Goal: Transaction & Acquisition: Purchase product/service

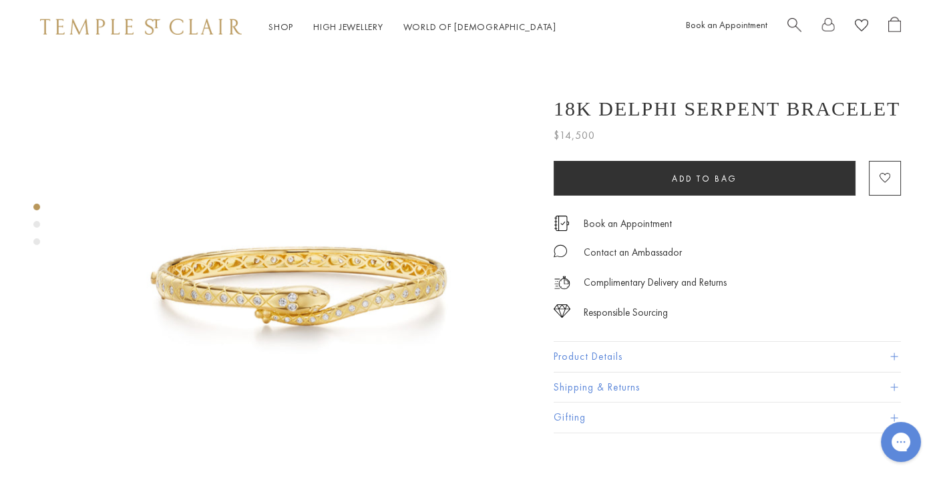
click at [792, 25] on span "Search" at bounding box center [794, 24] width 14 height 14
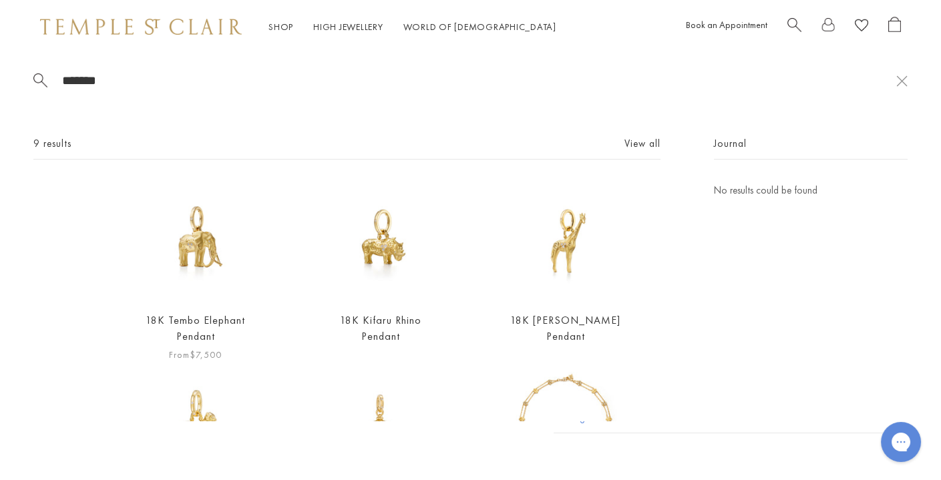
type input "*******"
click at [230, 240] on img at bounding box center [195, 241] width 118 height 118
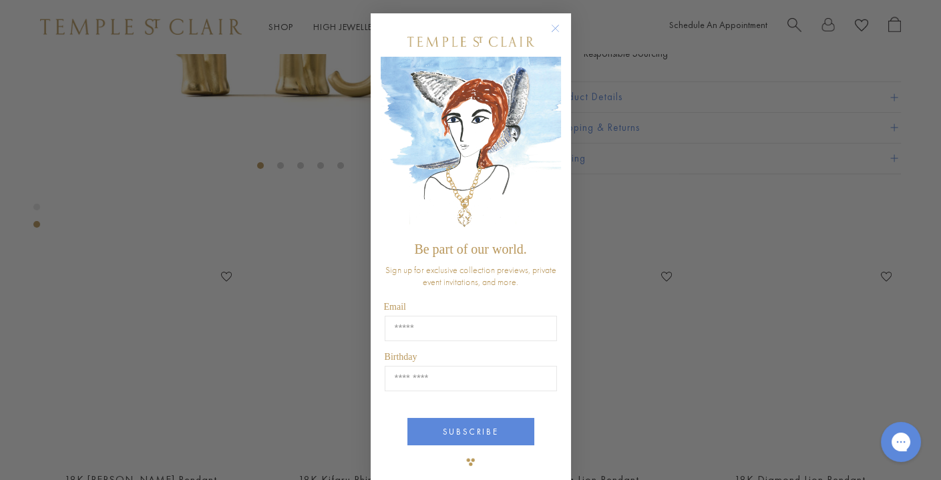
scroll to position [341, 0]
click at [558, 25] on circle "Close dialog" at bounding box center [555, 29] width 16 height 16
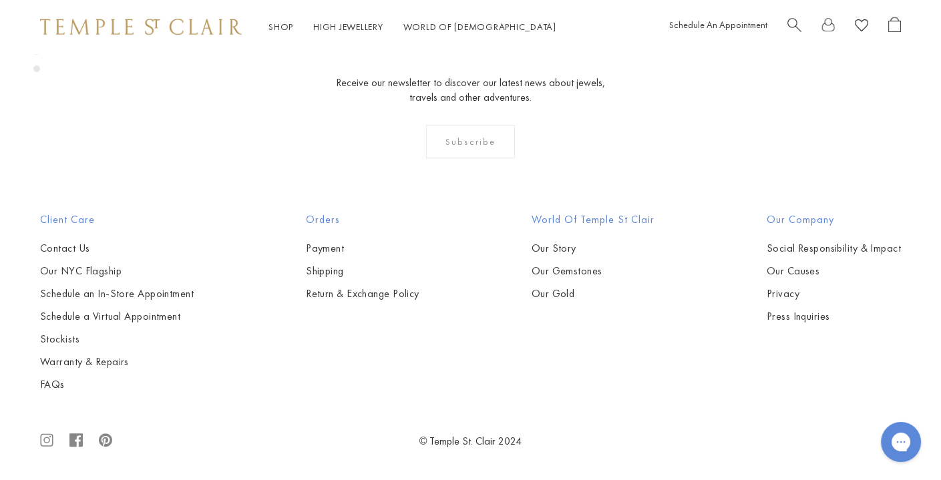
scroll to position [2304, 0]
